Goal: Transaction & Acquisition: Book appointment/travel/reservation

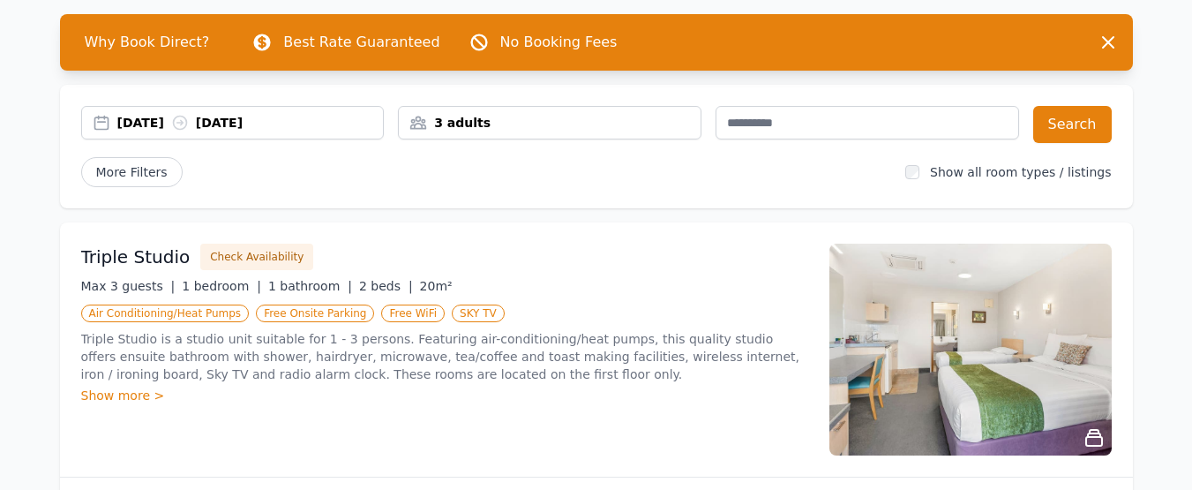
scroll to position [117, 0]
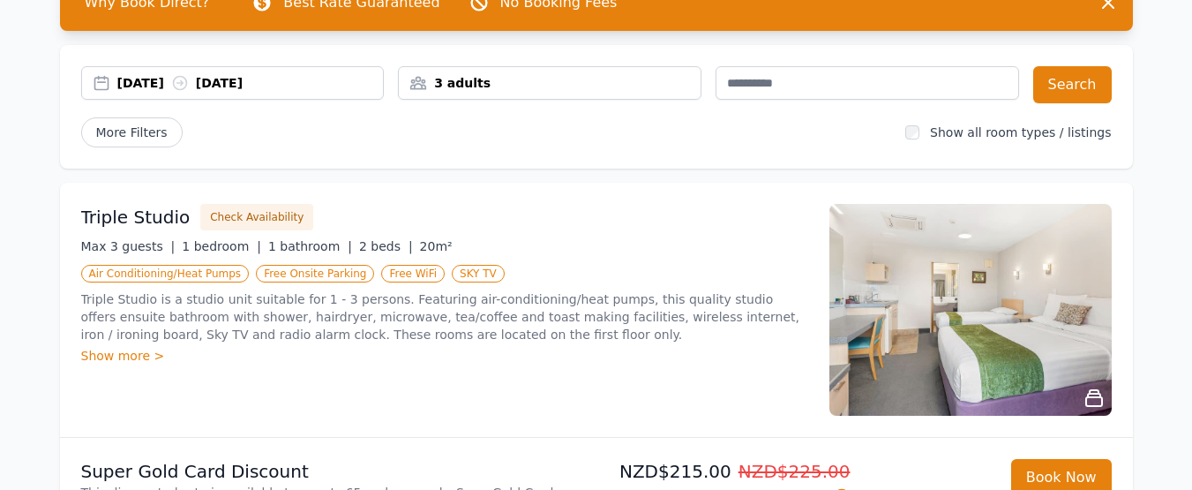
click at [128, 356] on div "Show more >" at bounding box center [444, 356] width 727 height 18
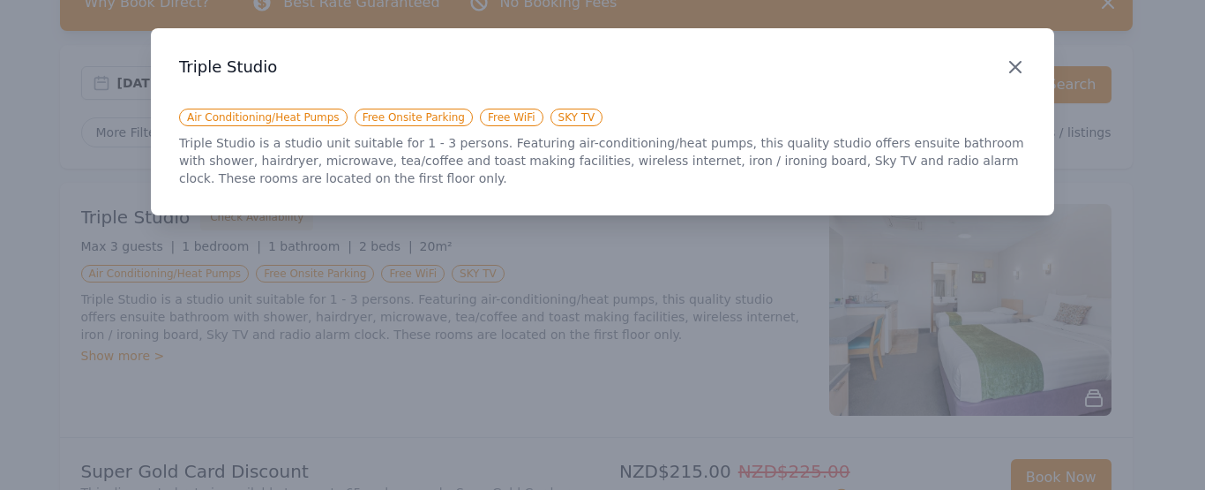
click at [1008, 68] on icon "button" at bounding box center [1015, 66] width 21 height 21
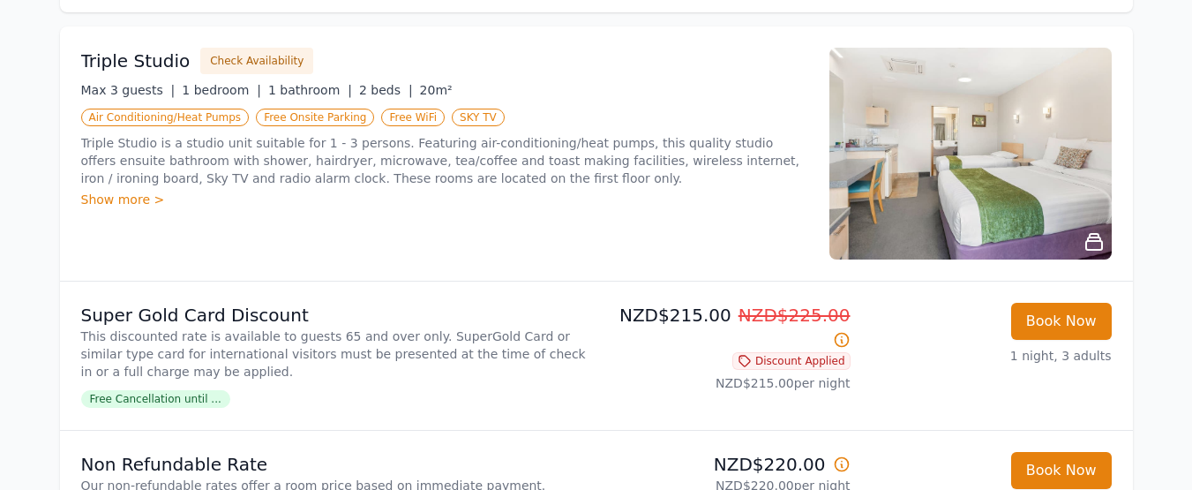
scroll to position [236, 0]
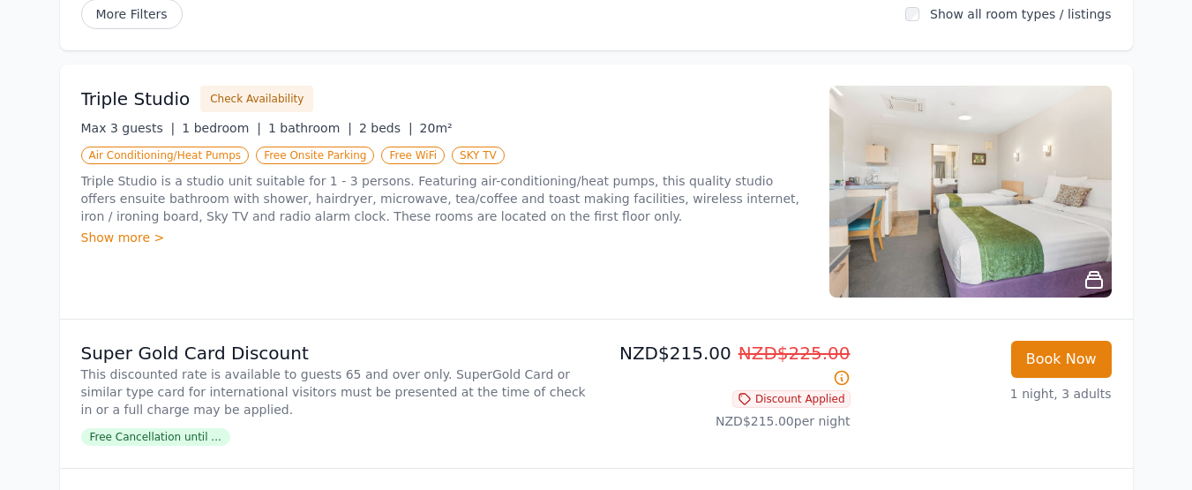
click at [909, 214] on img at bounding box center [970, 192] width 282 height 212
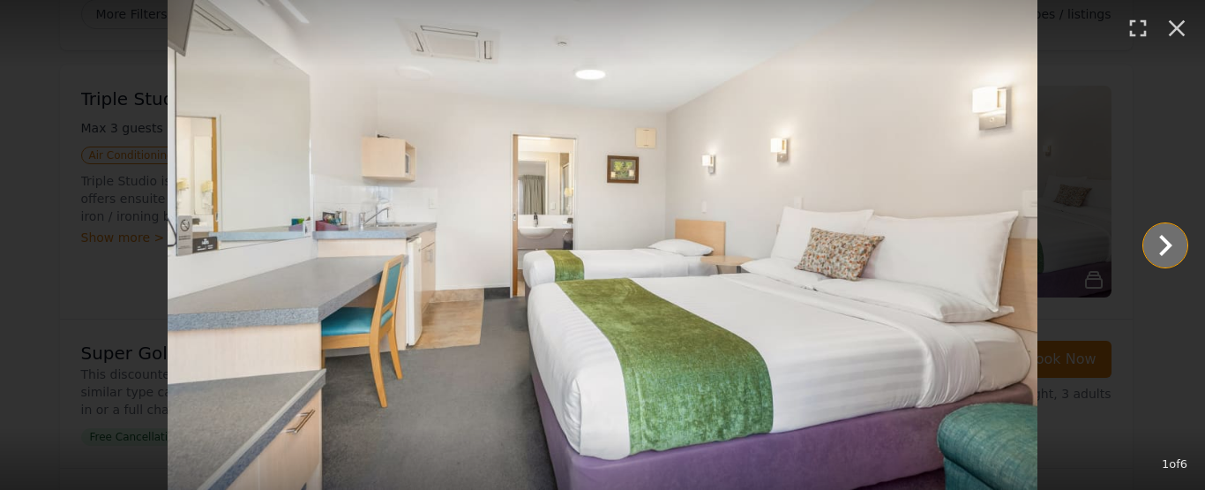
click at [1169, 236] on icon "Show slide 2 of 6" at bounding box center [1165, 245] width 42 height 42
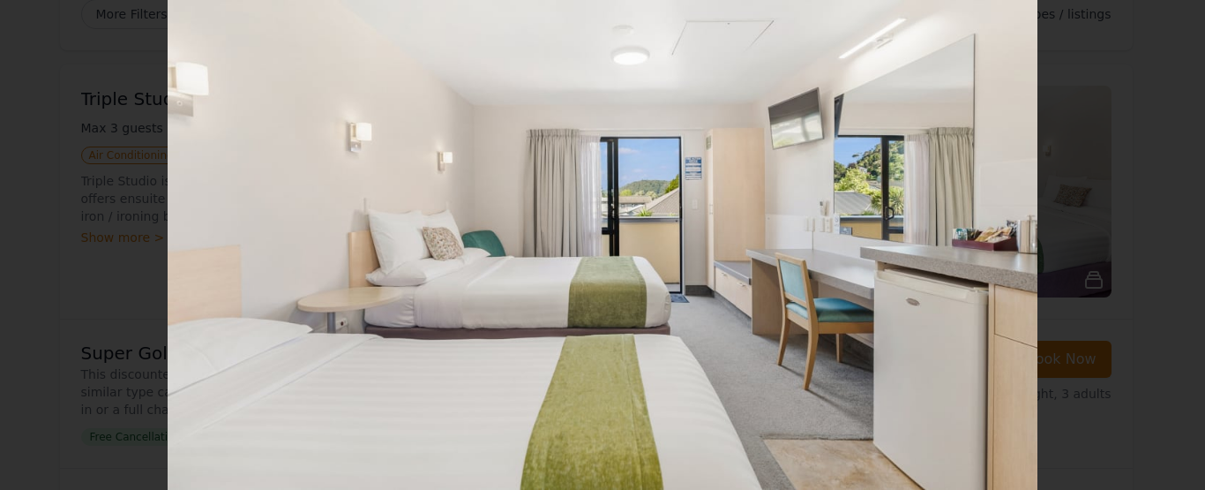
click at [1169, 236] on icon "Show slide 3 of 6" at bounding box center [1165, 245] width 42 height 42
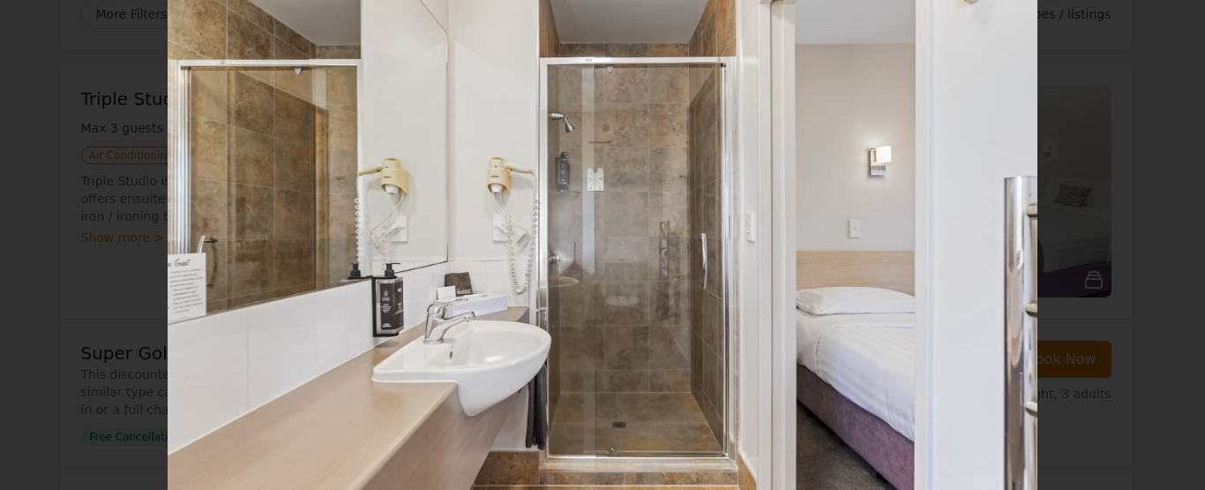
click at [1169, 236] on icon "Show slide 4 of 6" at bounding box center [1165, 245] width 42 height 42
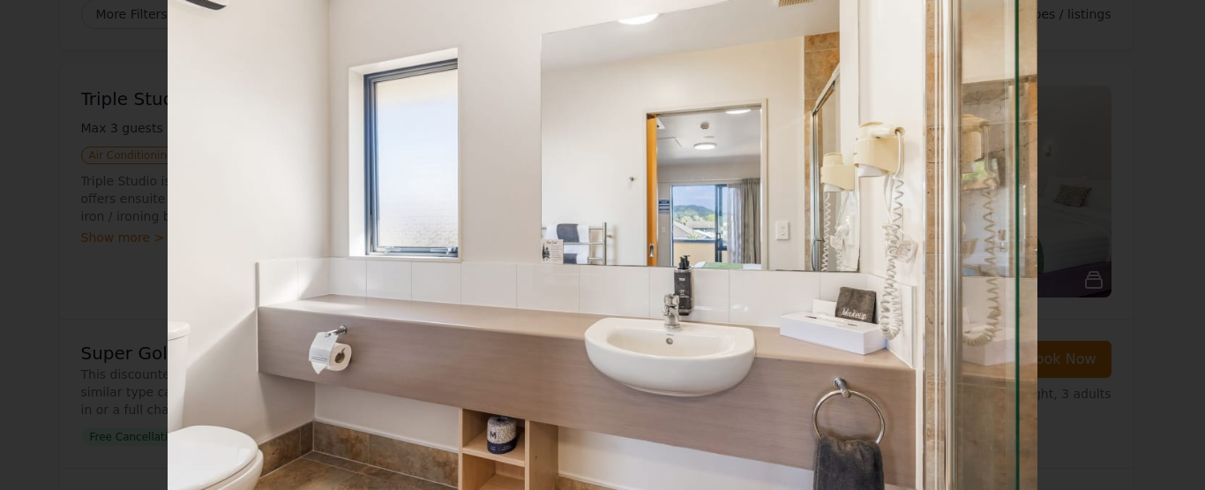
click at [1169, 236] on icon "Show slide 5 of 6" at bounding box center [1165, 245] width 42 height 42
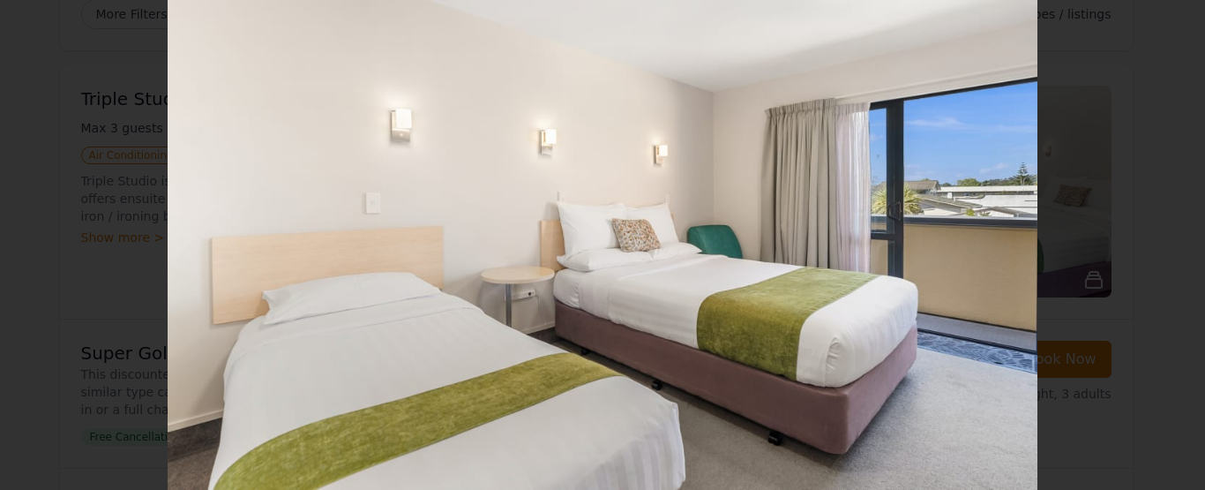
click at [1169, 236] on icon "Show slide 6 of 6" at bounding box center [1165, 245] width 42 height 42
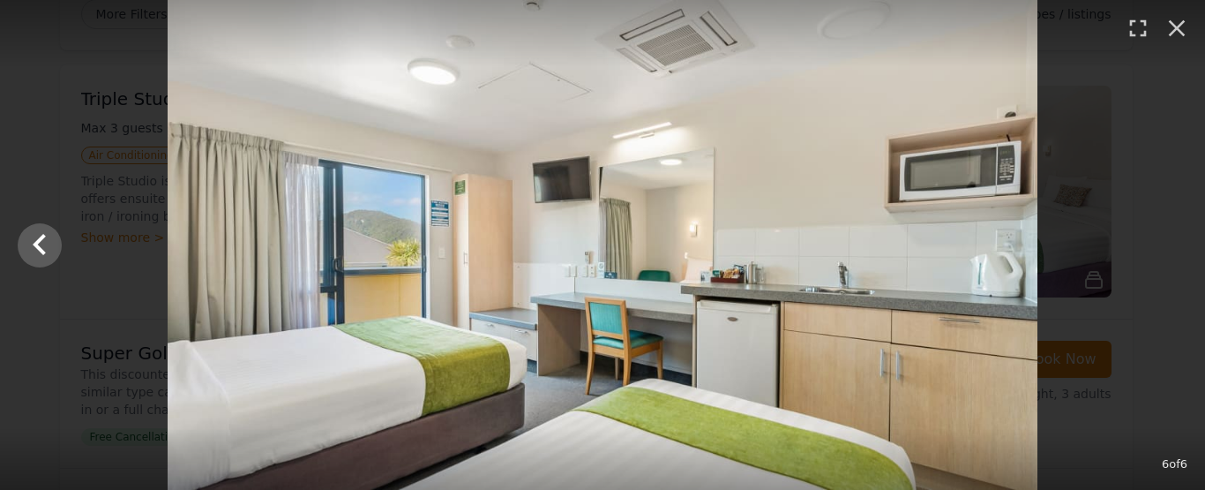
click at [1169, 236] on div at bounding box center [602, 245] width 1205 height 490
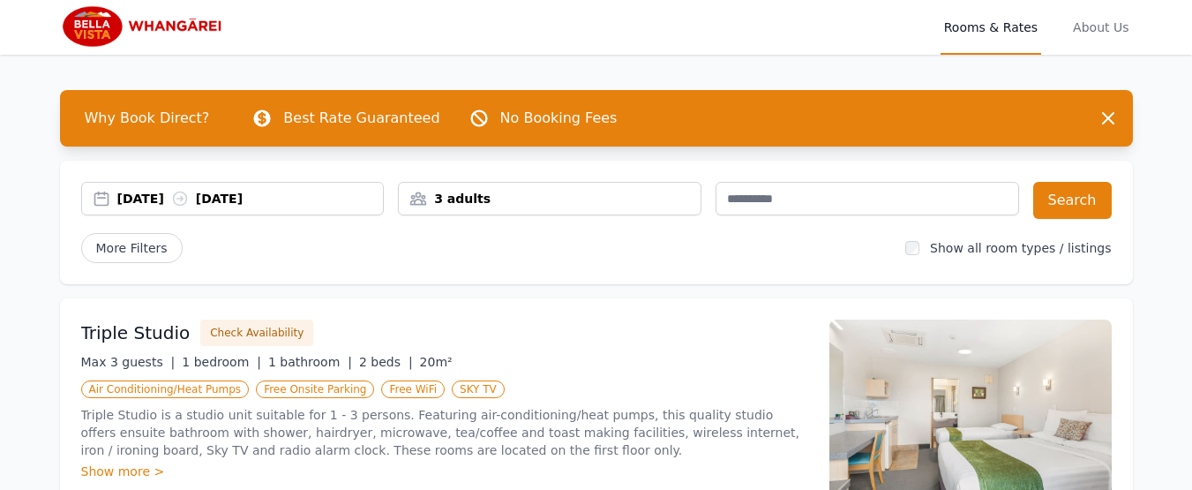
scroll to position [0, 0]
